Goal: Transaction & Acquisition: Purchase product/service

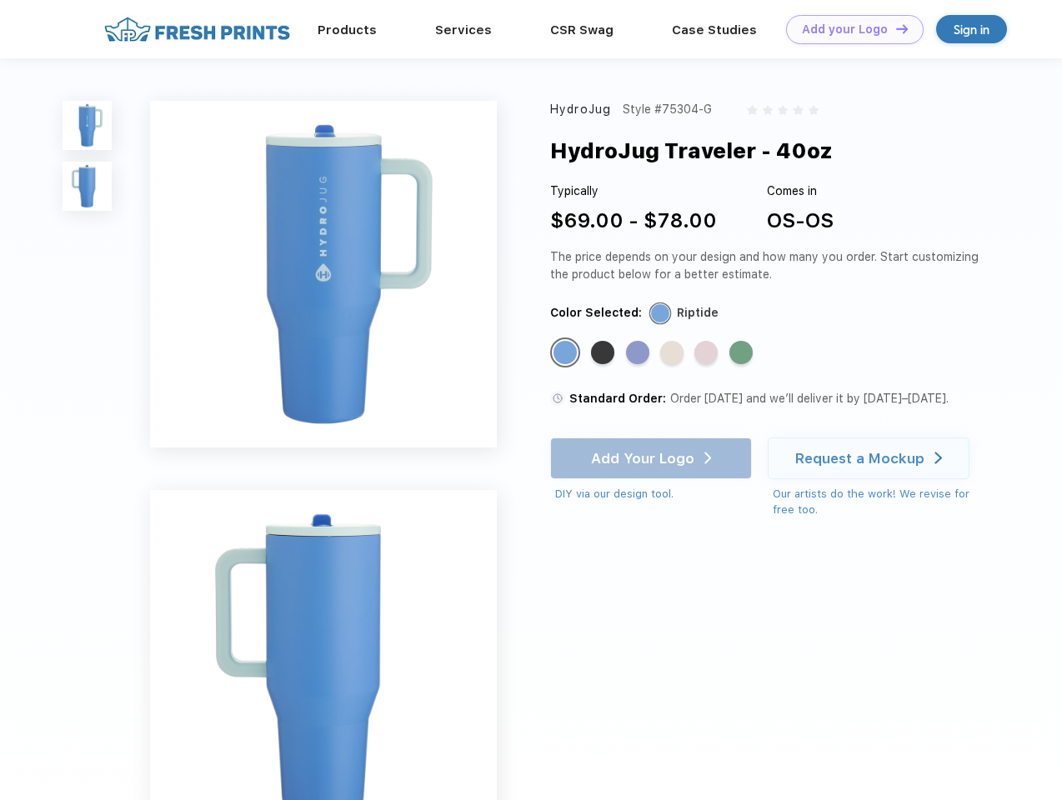
click at [849, 29] on link "Add your Logo Design Tool" at bounding box center [855, 29] width 138 height 29
click at [0, 0] on div "Design Tool" at bounding box center [0, 0] width 0 height 0
click at [895, 28] on link "Add your Logo Design Tool" at bounding box center [855, 29] width 138 height 29
click at [88, 125] on img at bounding box center [87, 125] width 49 height 49
click at [88, 187] on img at bounding box center [87, 186] width 49 height 49
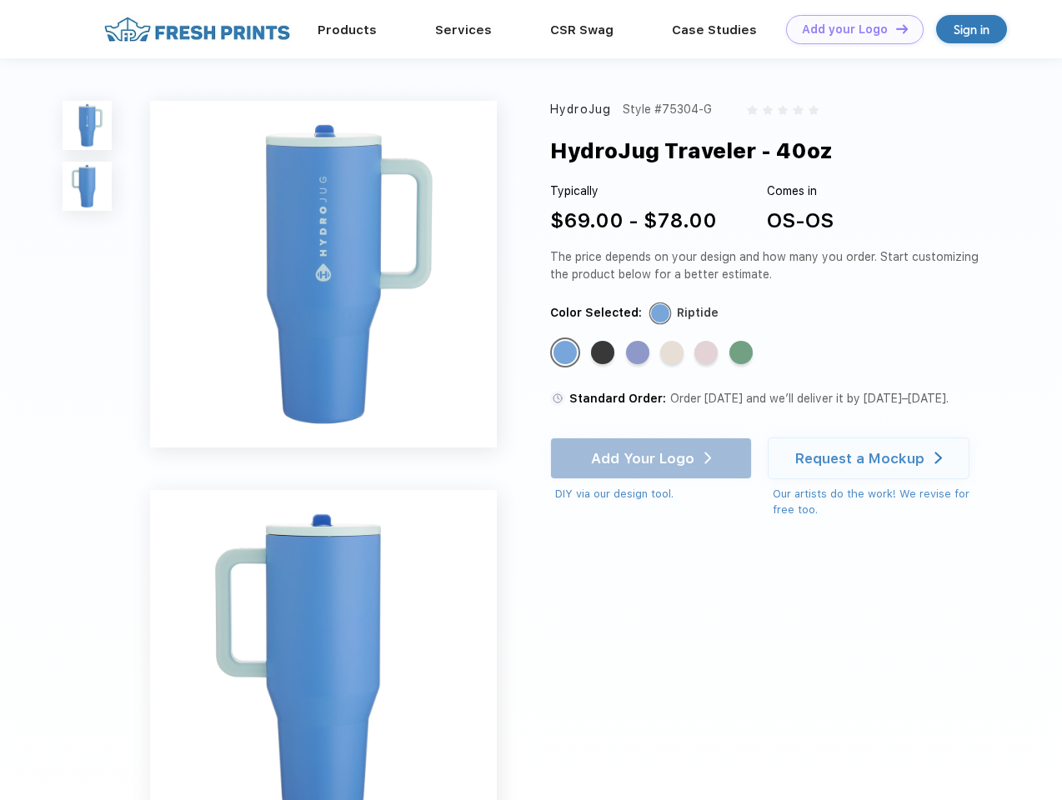
click at [567, 353] on div "Standard Color" at bounding box center [565, 352] width 23 height 23
click at [604, 353] on div "Standard Color" at bounding box center [602, 352] width 23 height 23
click at [639, 353] on div "Standard Color" at bounding box center [637, 352] width 23 height 23
click at [674, 353] on div "Standard Color" at bounding box center [671, 352] width 23 height 23
click at [708, 353] on div "Standard Color" at bounding box center [705, 352] width 23 height 23
